Goal: Use online tool/utility: Utilize a website feature to perform a specific function

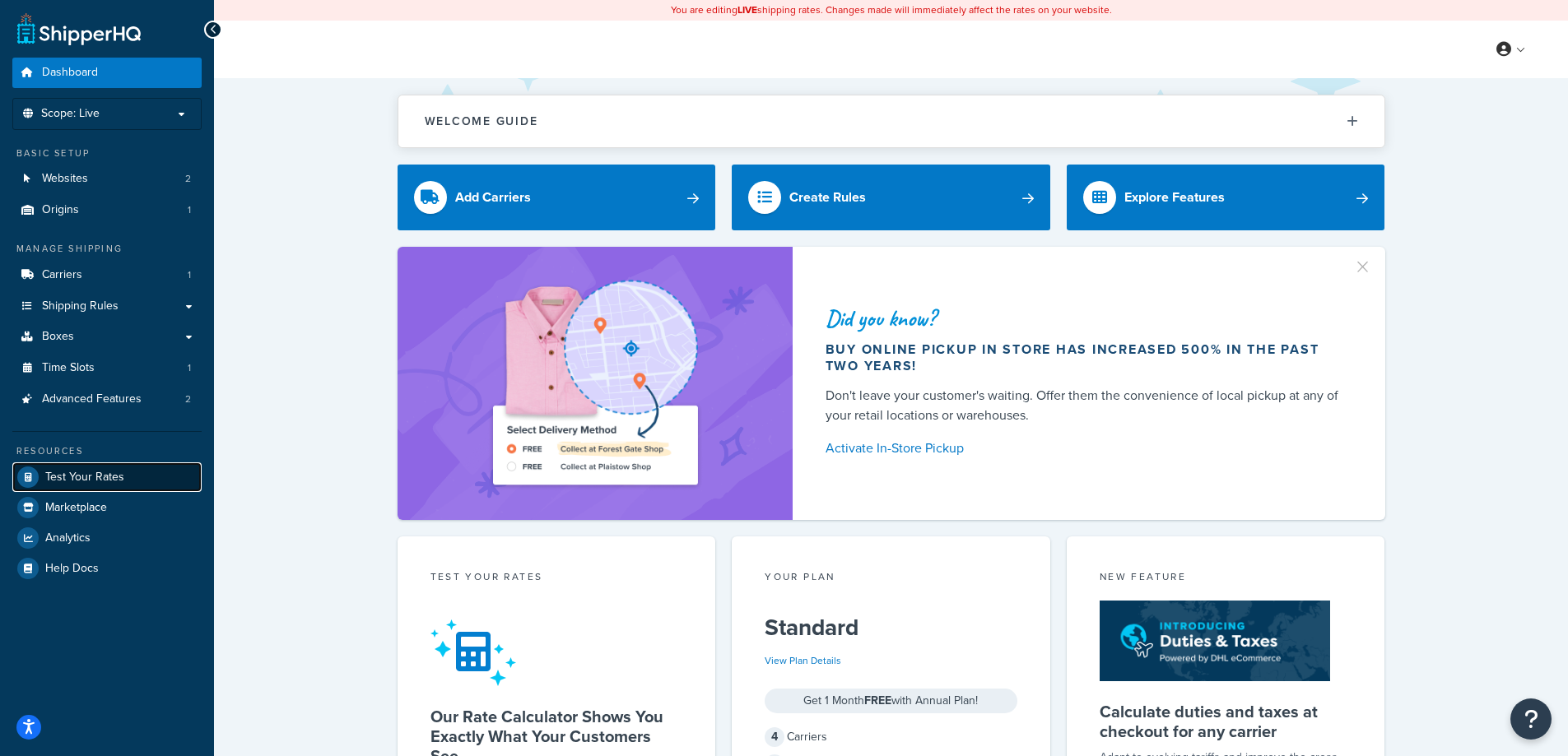
click at [65, 479] on span "Test Your Rates" at bounding box center [85, 477] width 79 height 14
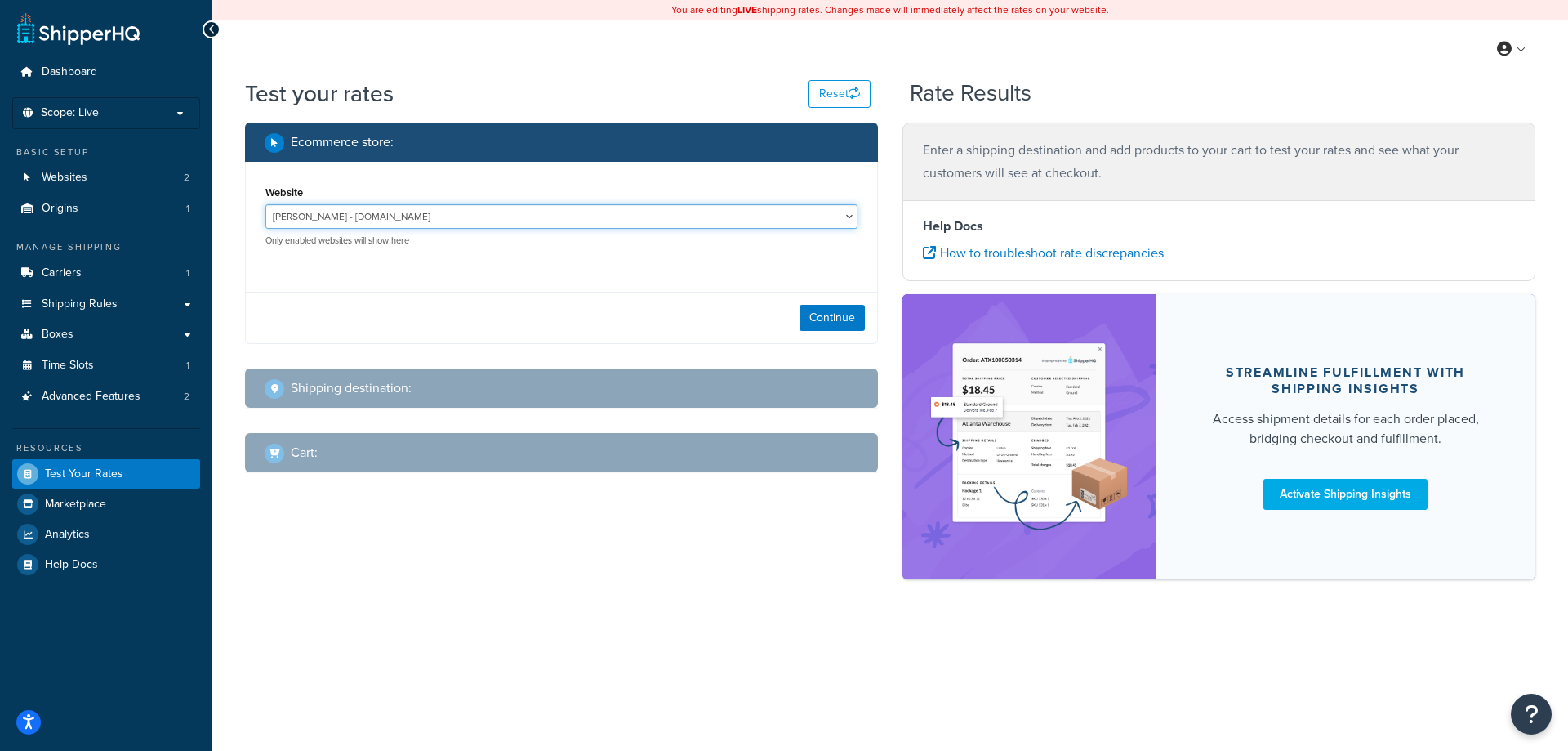
click at [388, 221] on select "[PERSON_NAME] - [DOMAIN_NAME] [DOMAIN_NAME] - [DOMAIN_NAME]" at bounding box center [562, 216] width 593 height 24
select select "e1b5d8f6a1fcda357c7160b765a6d72e"
click at [265, 204] on select "[PERSON_NAME] - [DOMAIN_NAME] [DOMAIN_NAME] - [DOMAIN_NAME]" at bounding box center [562, 216] width 593 height 24
click at [843, 330] on button "Continue" at bounding box center [832, 317] width 66 height 26
select select "[GEOGRAPHIC_DATA]"
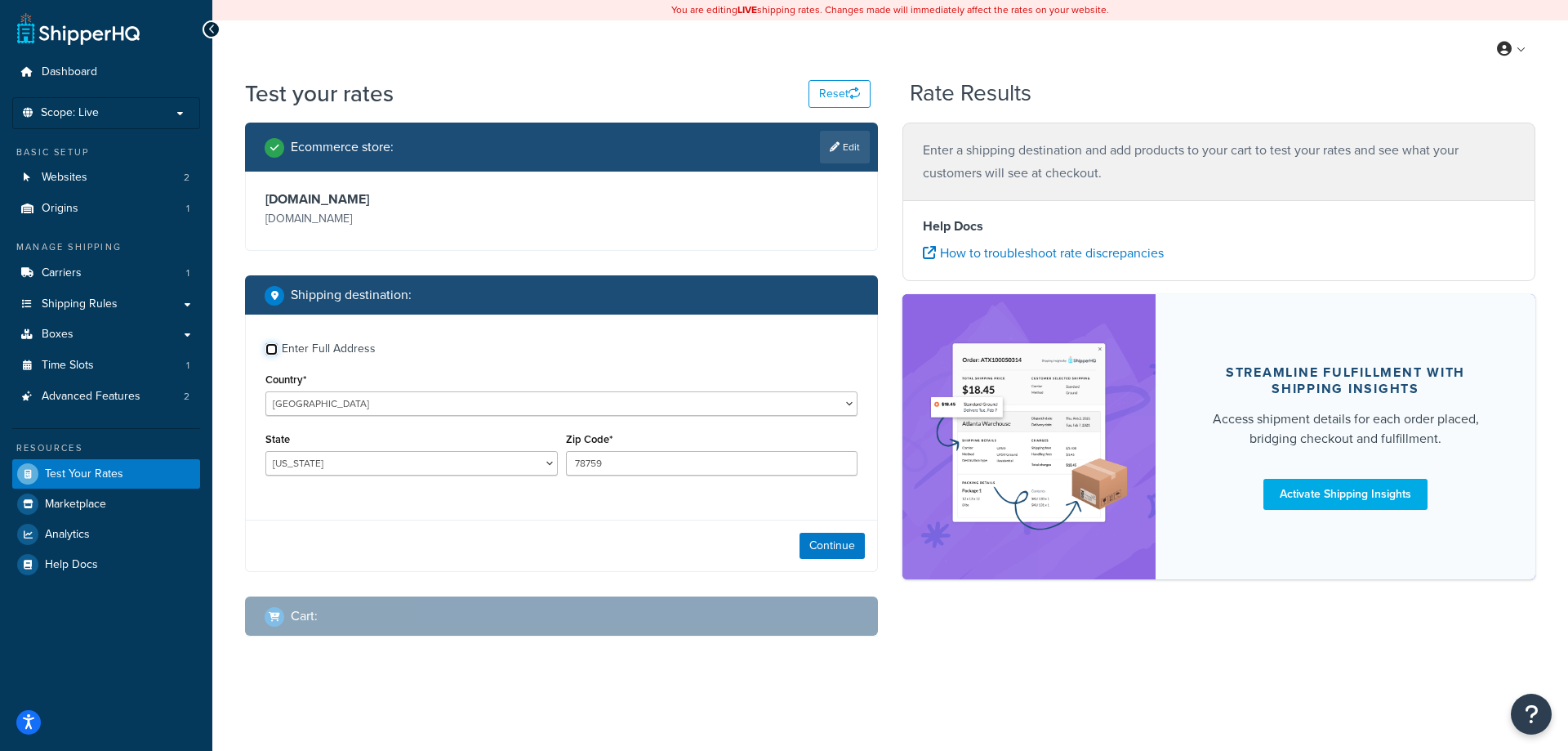
click at [271, 350] on input "Enter Full Address" at bounding box center [271, 349] width 12 height 12
checkbox input "true"
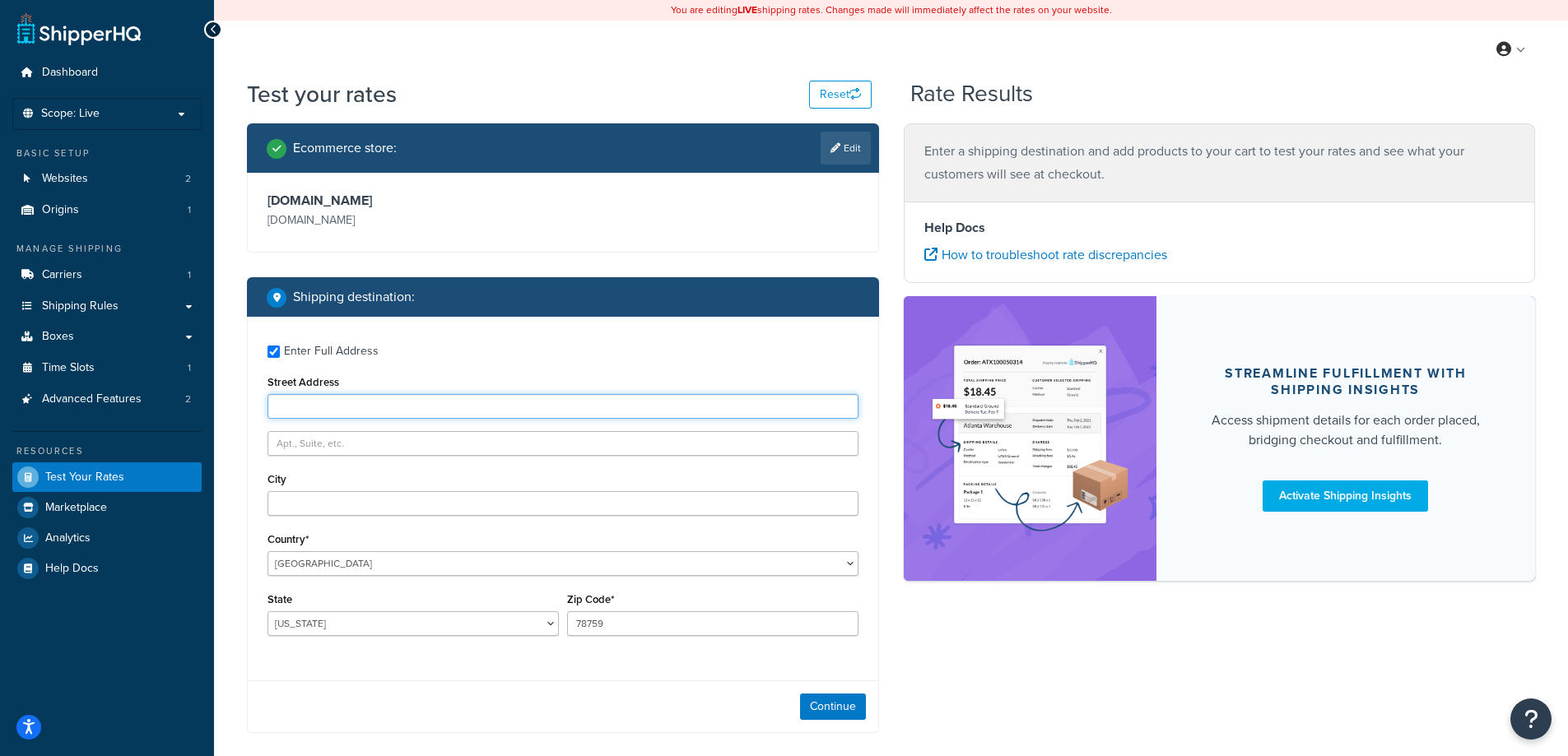
click at [330, 408] on input "Street Address" at bounding box center [563, 406] width 591 height 24
paste input "[STREET_ADDRESS][PERSON_NAME]"
type input "[STREET_ADDRESS][PERSON_NAME]"
drag, startPoint x: 322, startPoint y: 509, endPoint x: 345, endPoint y: 488, distance: 31.1
click at [322, 509] on input "City" at bounding box center [563, 503] width 591 height 24
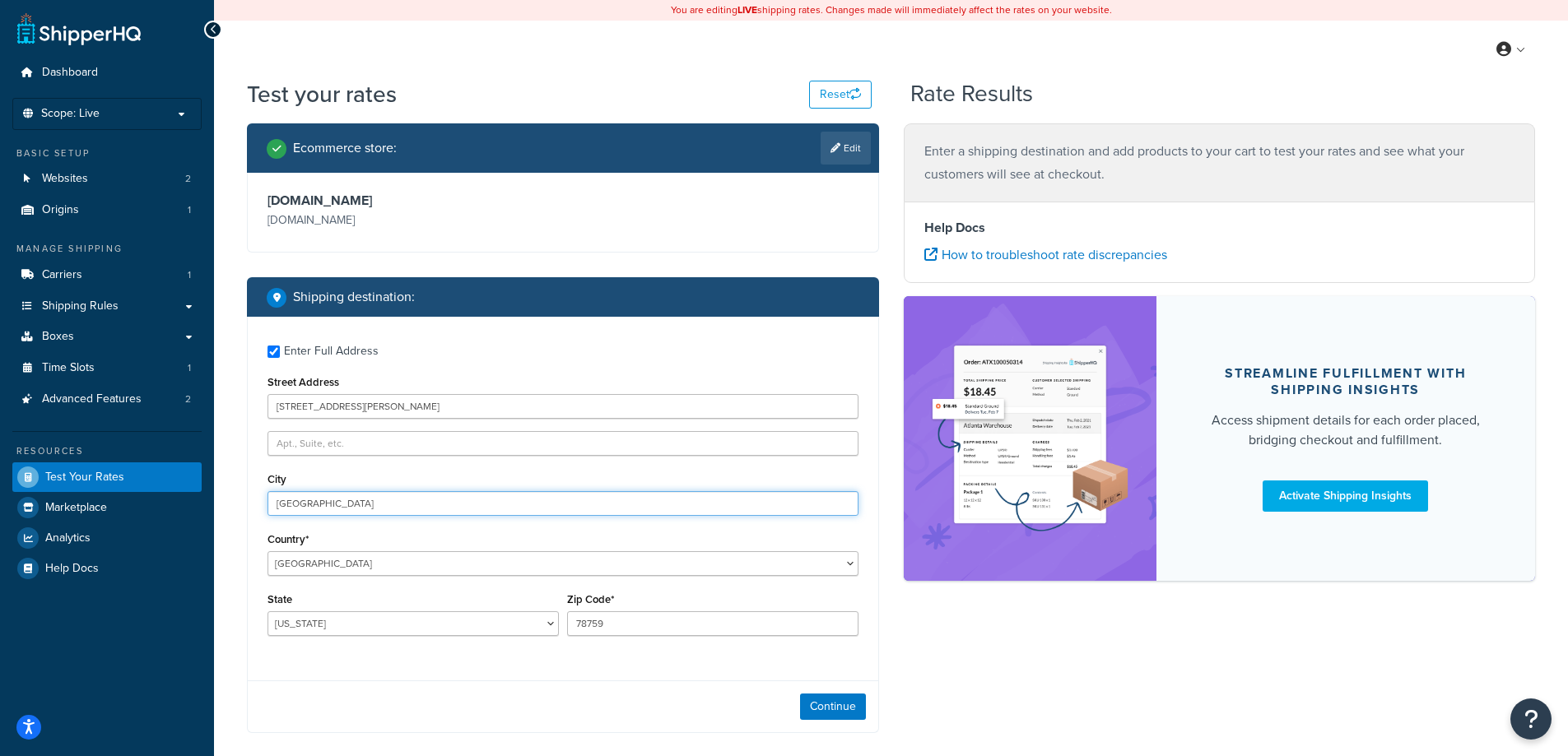
type input "[GEOGRAPHIC_DATA]"
select select "NJ"
type input "08081"
click at [830, 707] on button "Continue" at bounding box center [833, 706] width 66 height 26
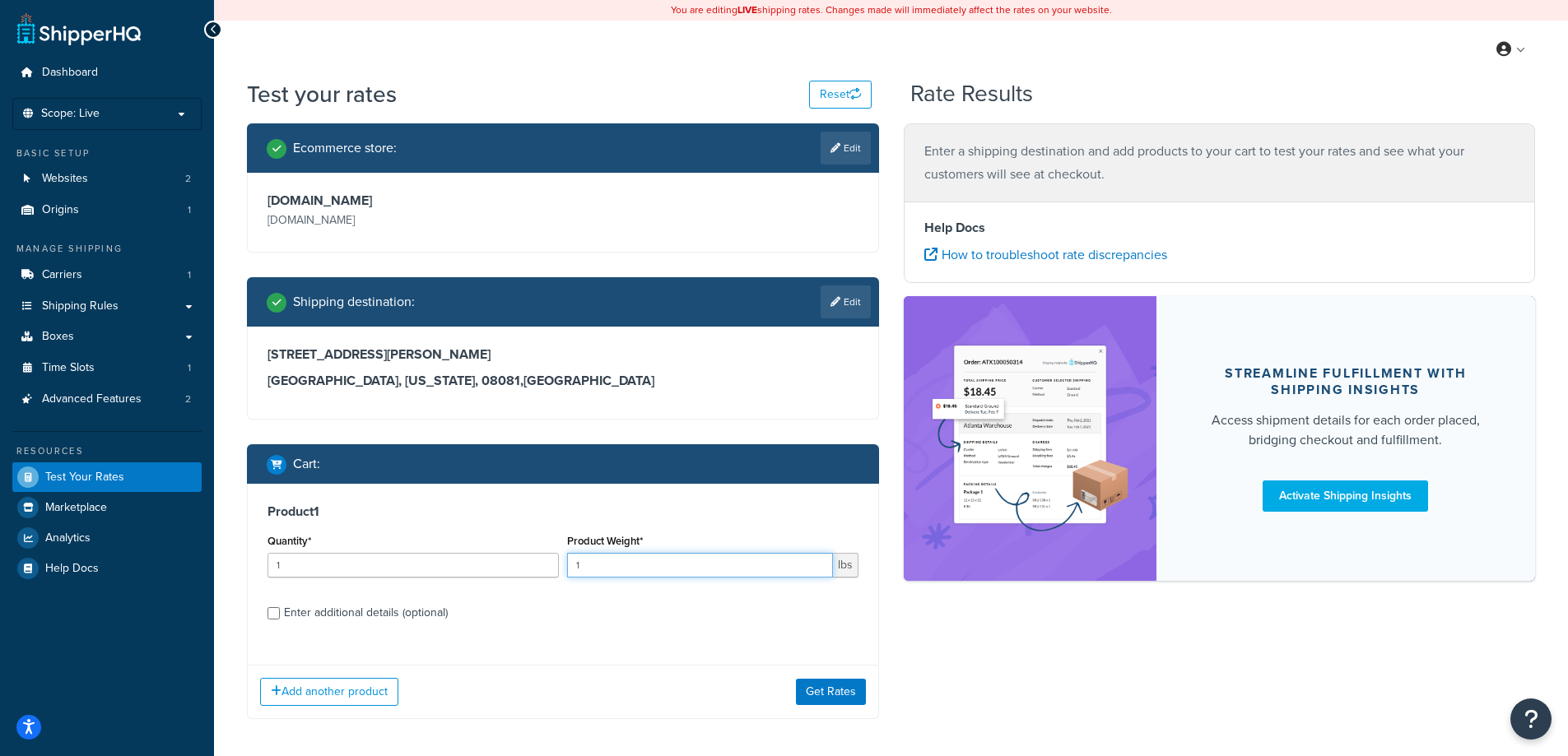
drag, startPoint x: 614, startPoint y: 567, endPoint x: 558, endPoint y: 566, distance: 56.0
click at [558, 566] on div "Quantity* 1 Product Weight* 1 lbs" at bounding box center [563, 560] width 599 height 60
type input "8"
click at [810, 699] on button "Get Rates" at bounding box center [830, 691] width 70 height 26
